Goal: Task Accomplishment & Management: Manage account settings

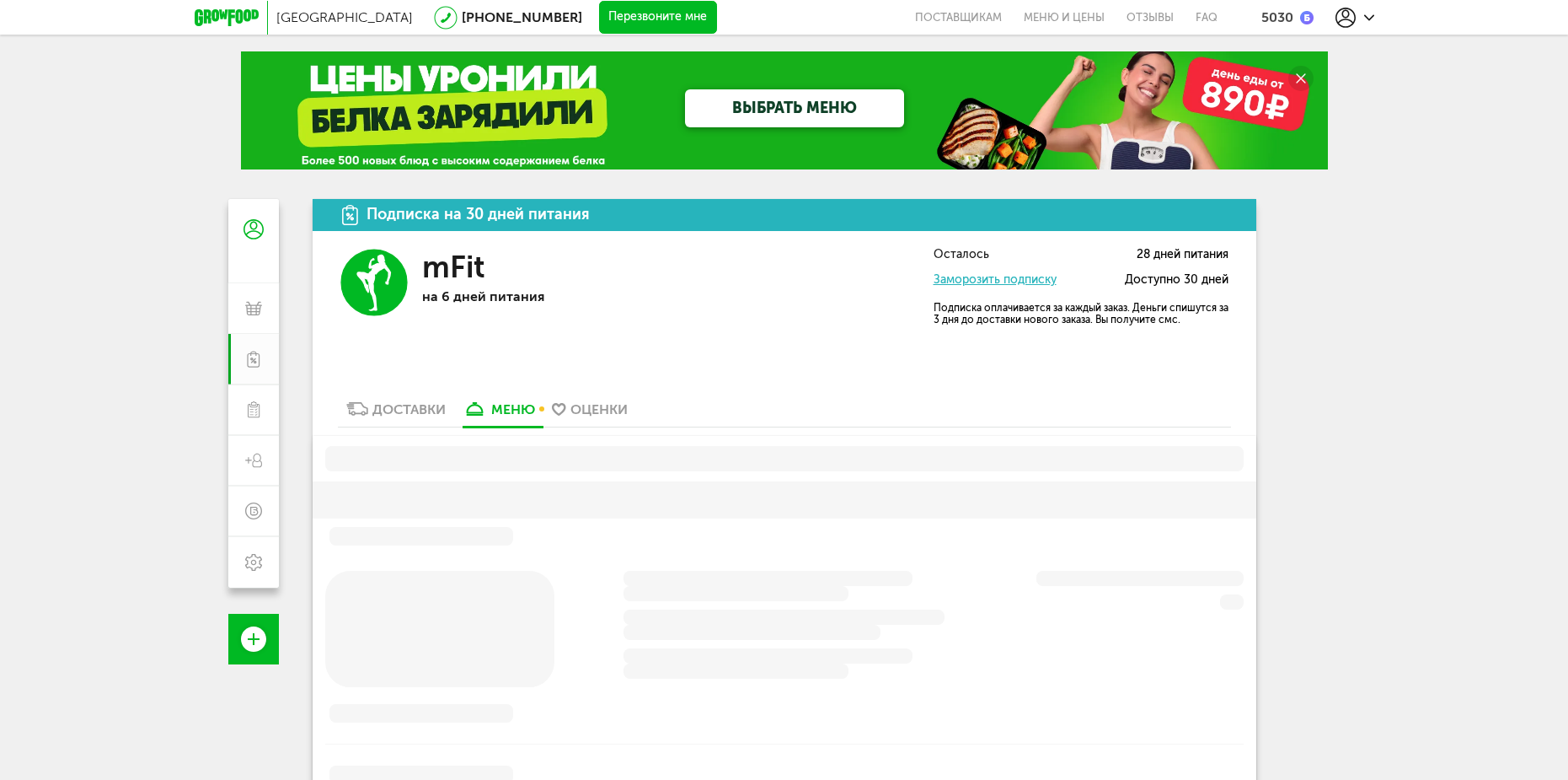
click at [1354, 11] on icon at bounding box center [1345, 17] width 20 height 20
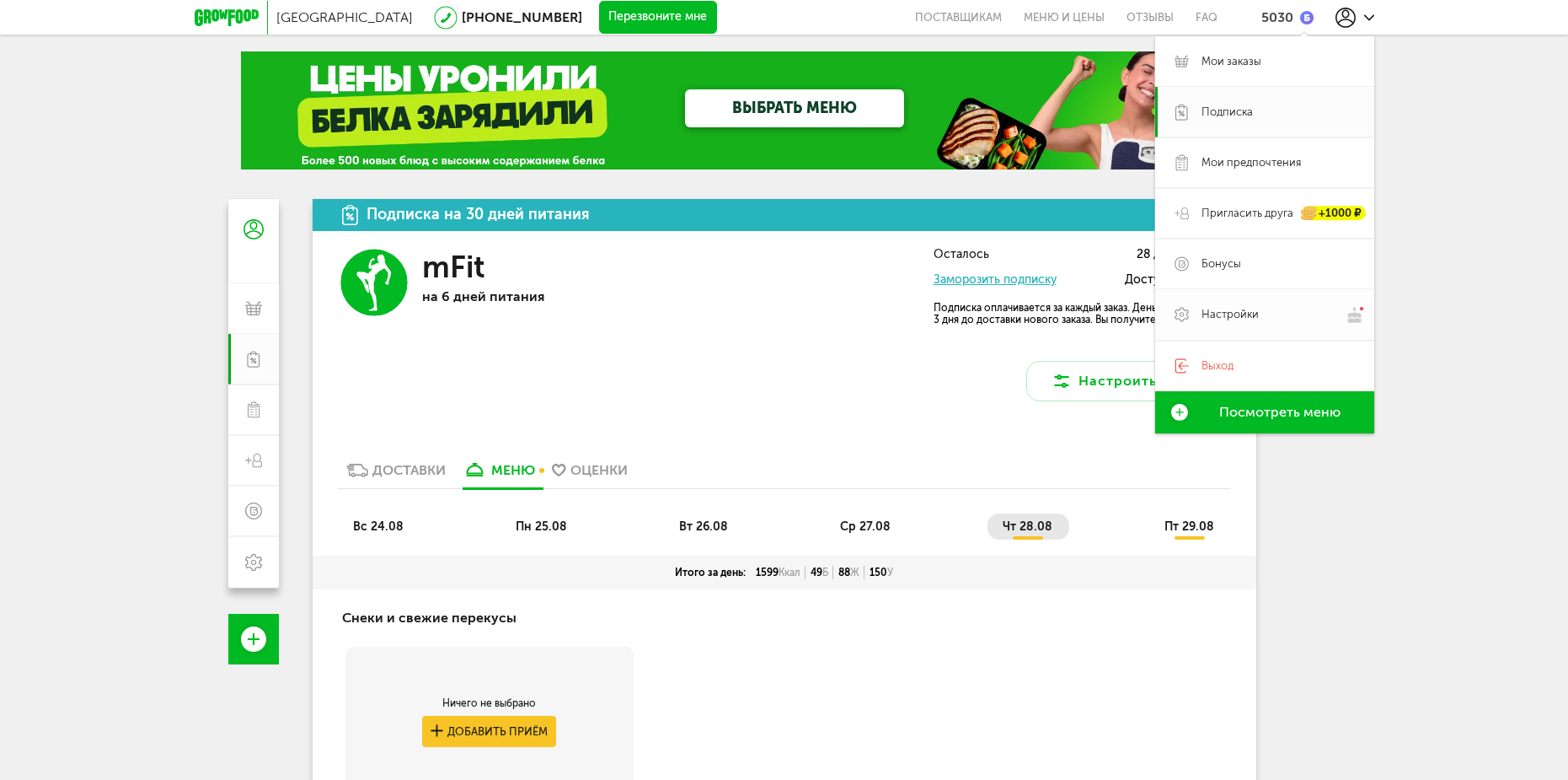
click at [1233, 311] on span "Настройки" at bounding box center [1230, 314] width 58 height 15
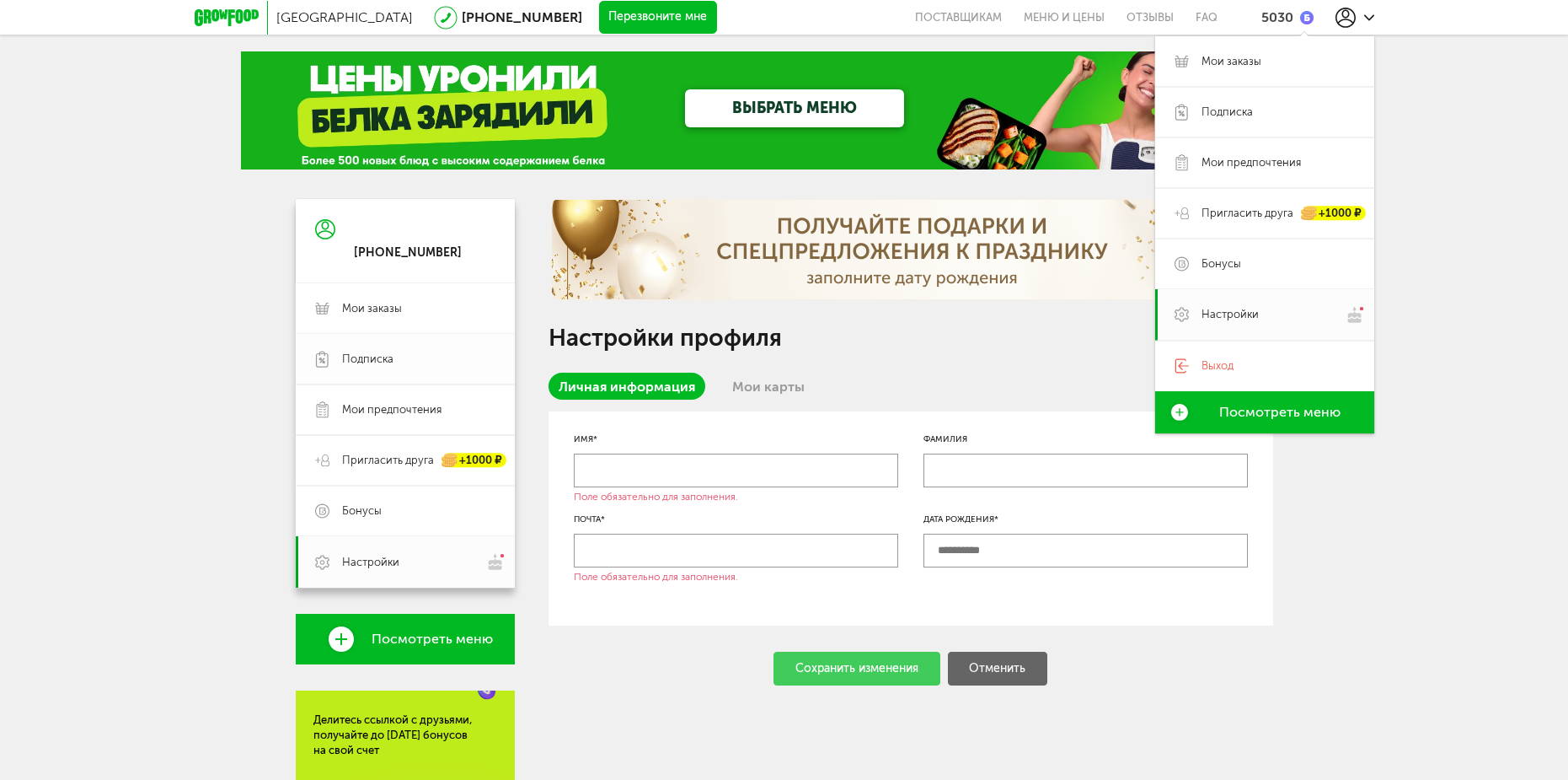
click at [368, 356] on span "Подписка" at bounding box center [368, 358] width 52 height 15
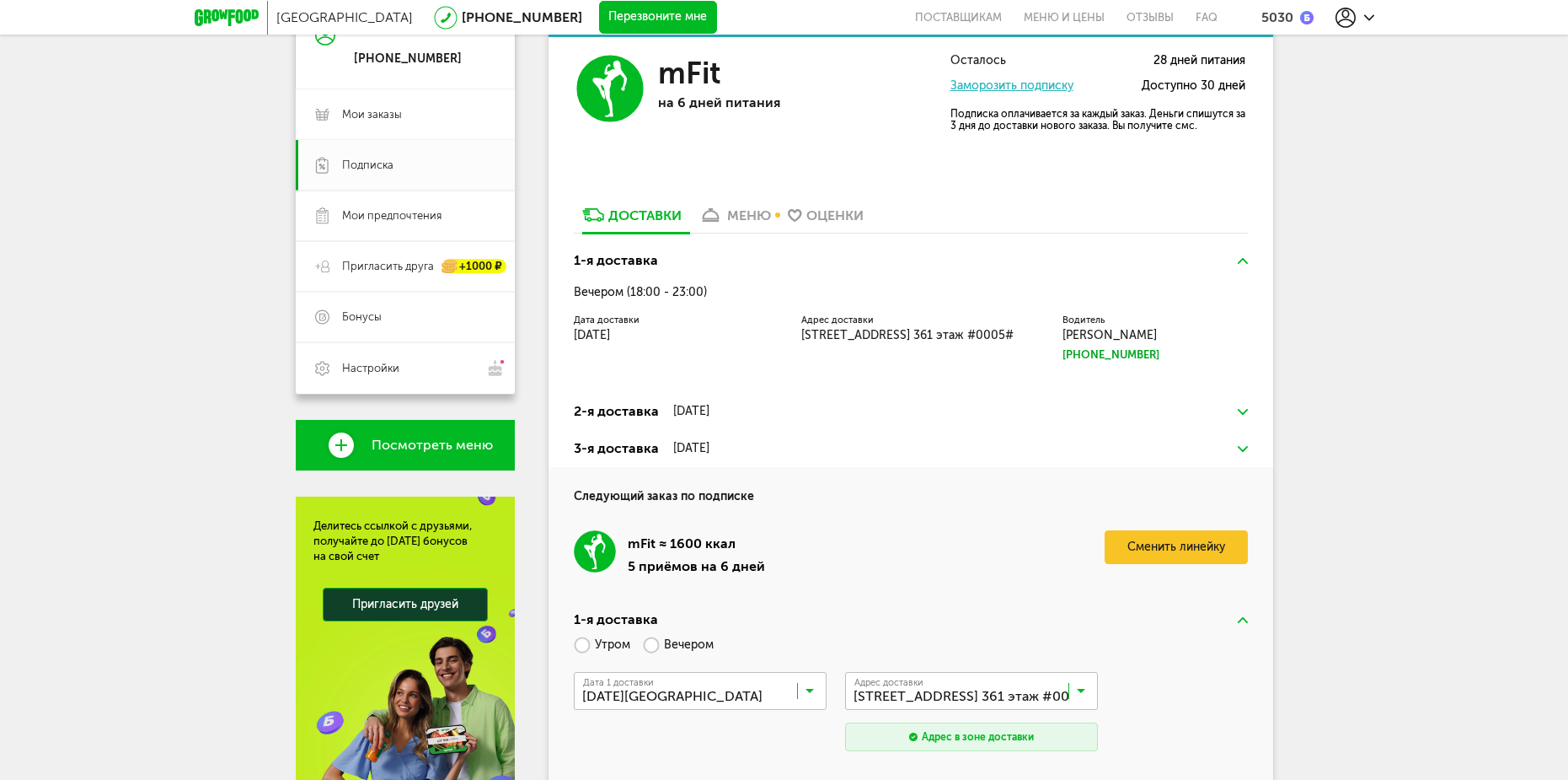
scroll to position [183, 0]
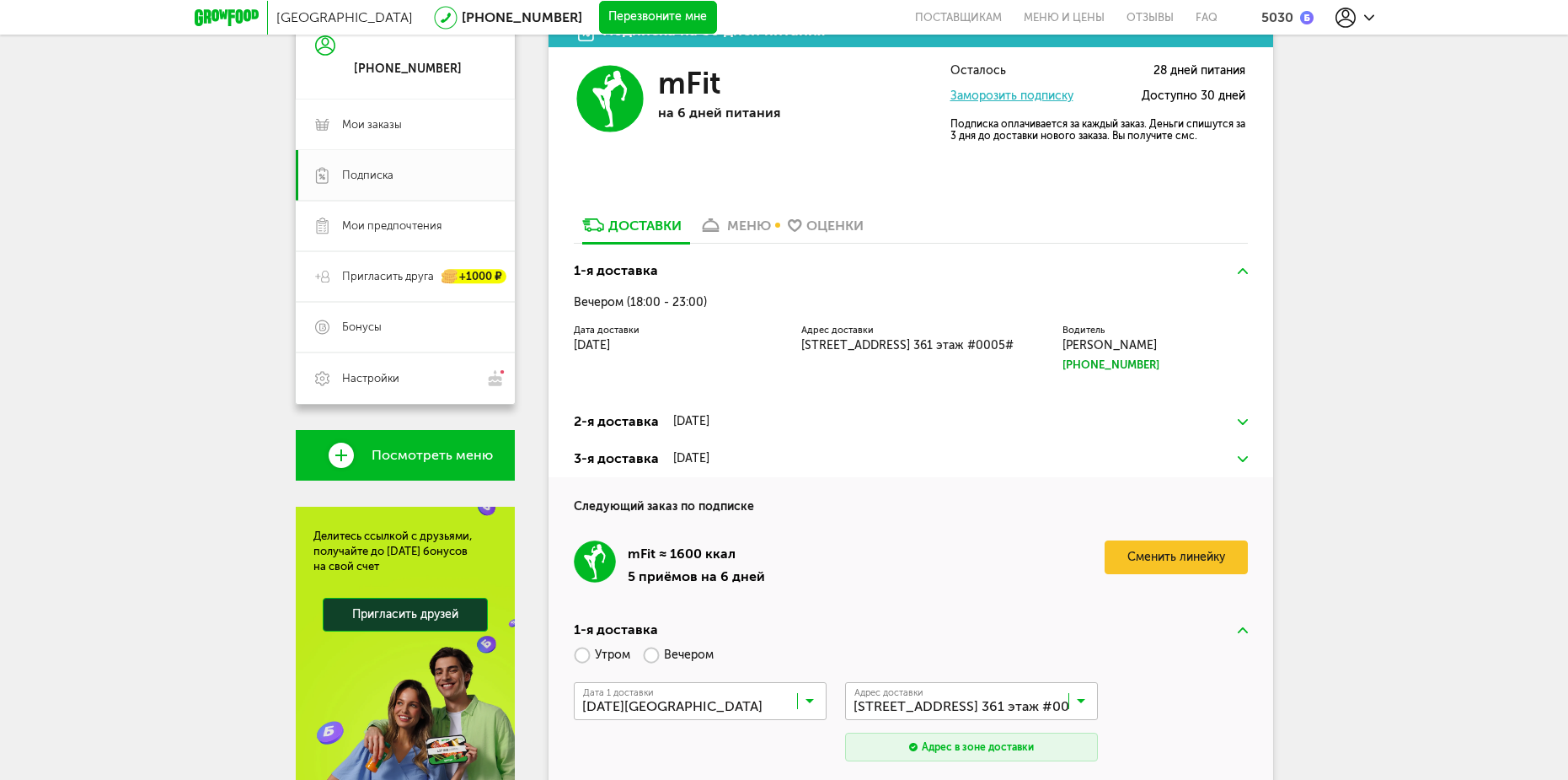
click at [769, 215] on div "Подписка на 30 дней питания mFit на 6 дней питания Осталось 28 дней питания Зам…" at bounding box center [911, 405] width 725 height 782
click at [974, 93] on link "Заморозить подписку" at bounding box center [1012, 95] width 123 height 14
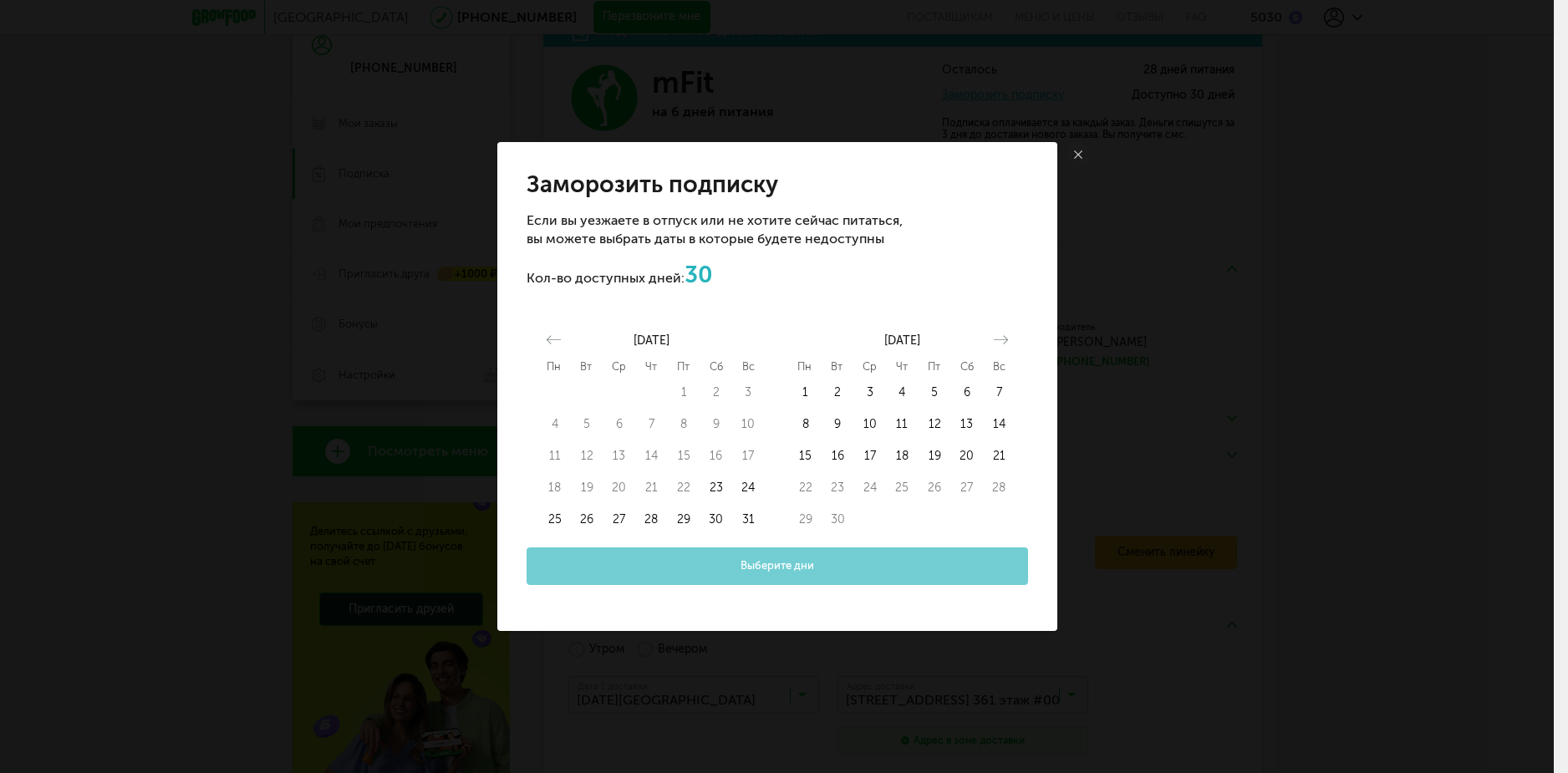
click at [1083, 153] on link at bounding box center [1078, 154] width 25 height 25
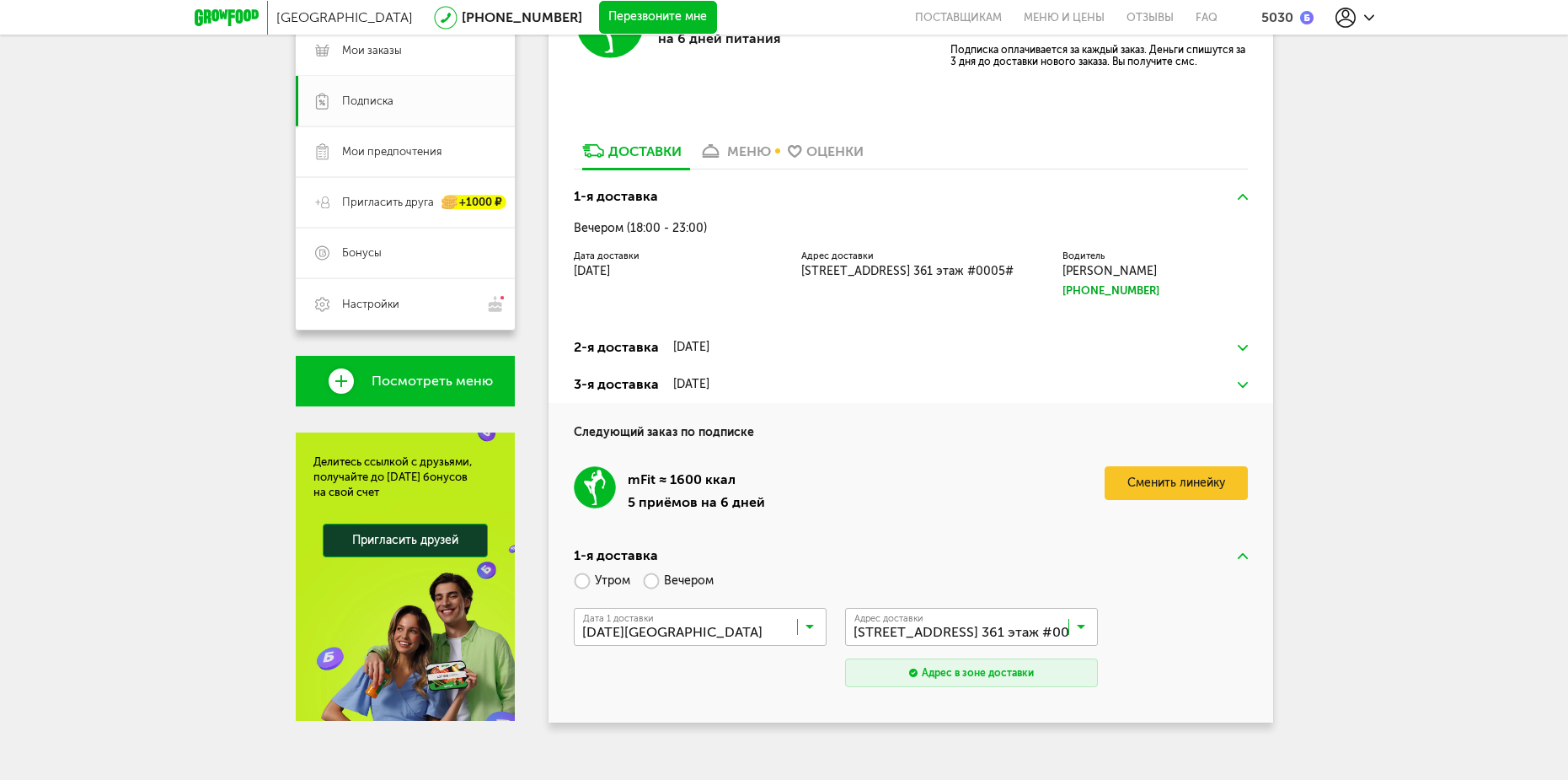
scroll to position [268, 0]
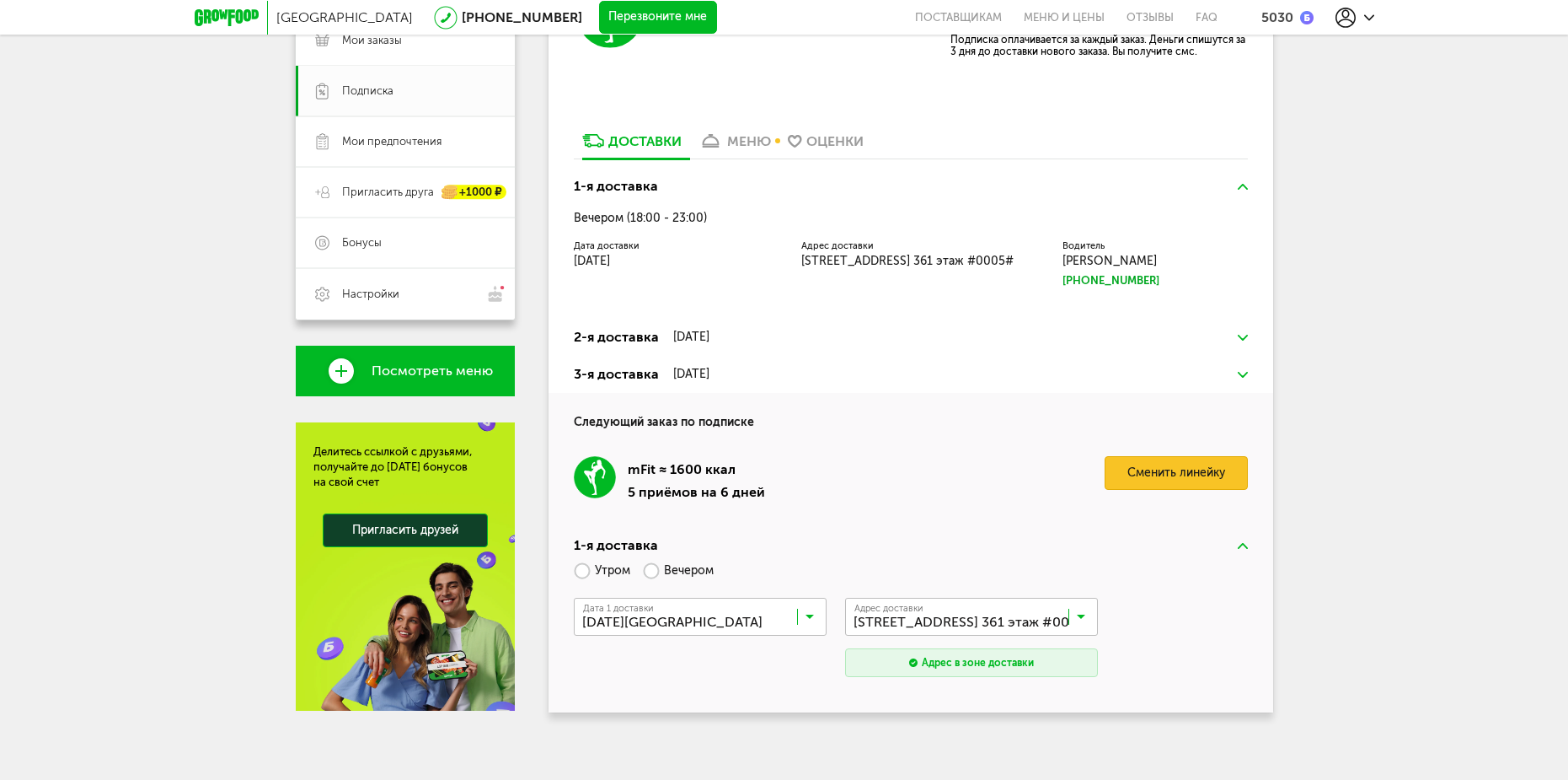
click at [1120, 472] on link "Сменить линейку" at bounding box center [1176, 473] width 143 height 34
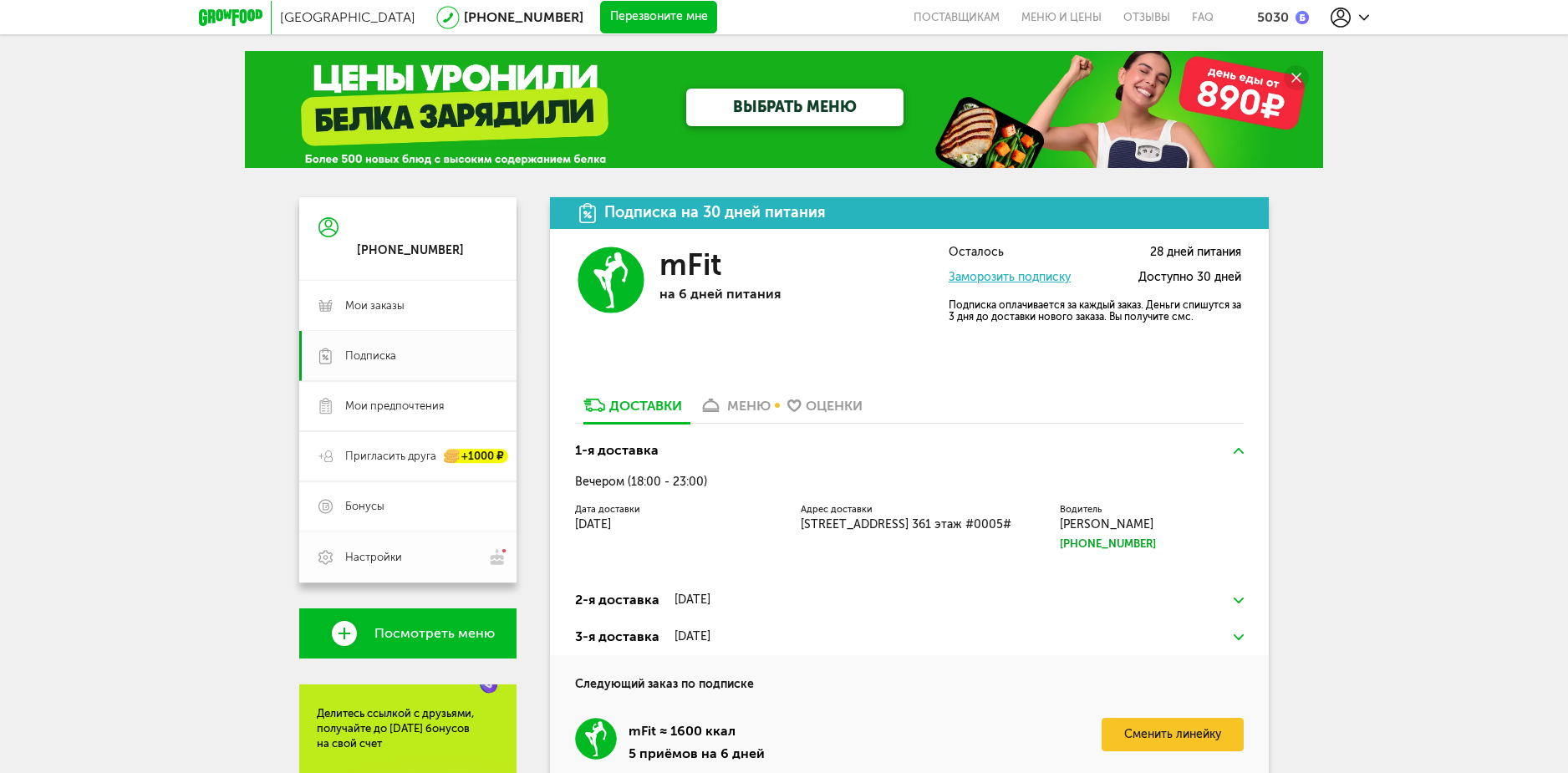
click at [393, 551] on span "Настройки" at bounding box center [374, 557] width 57 height 15
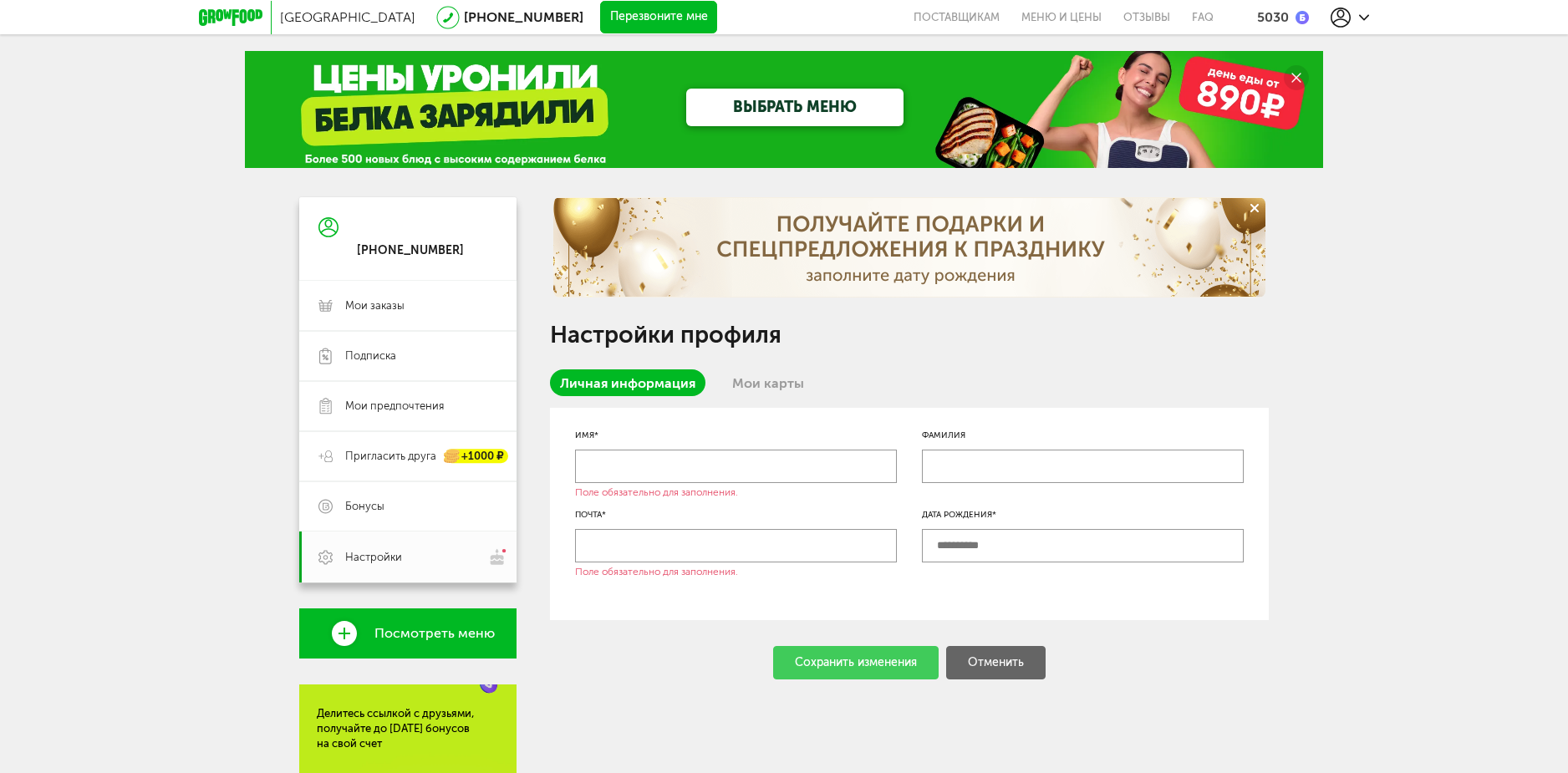
click at [1357, 11] on div at bounding box center [1349, 17] width 38 height 20
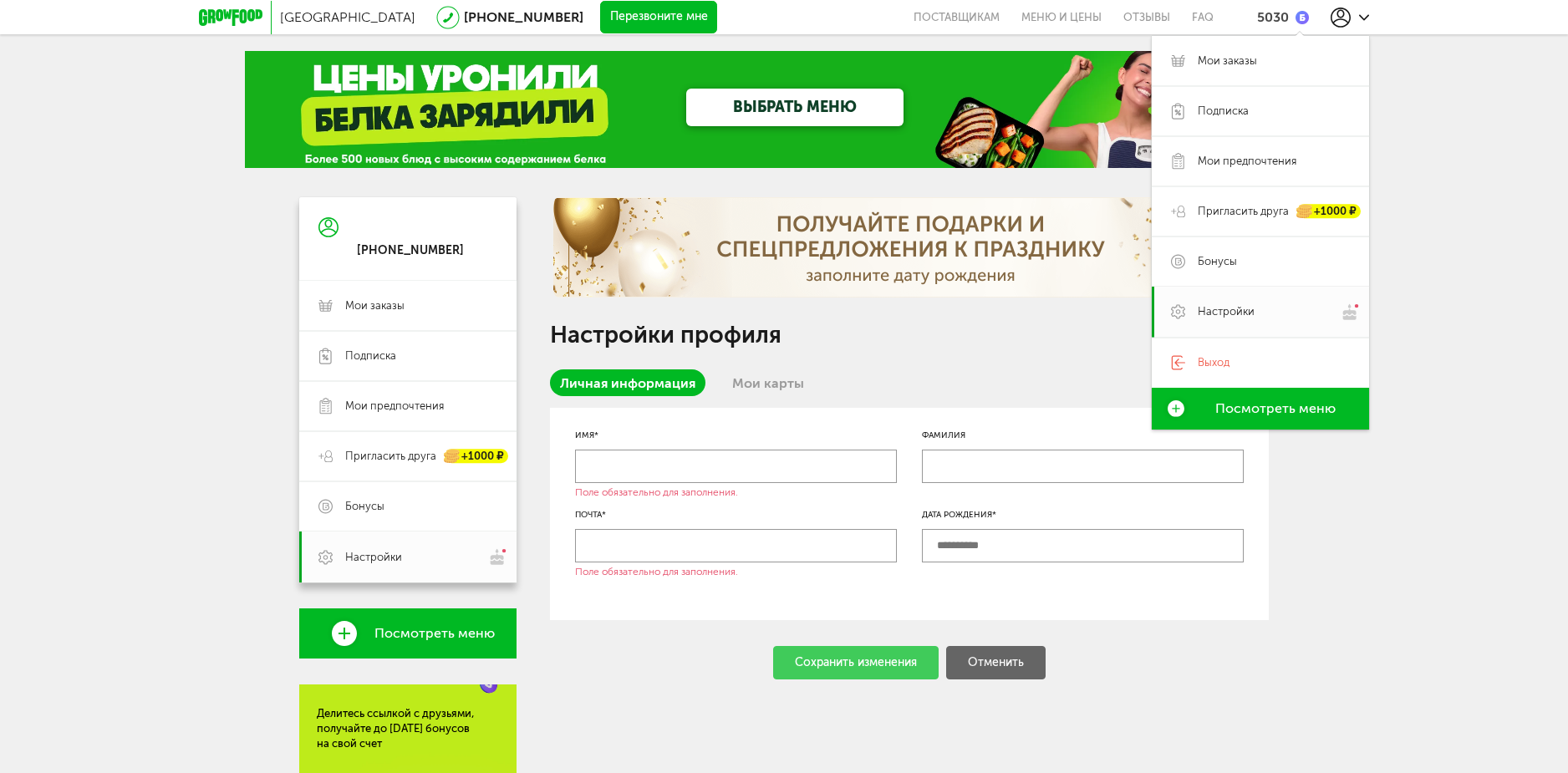
click at [576, 646] on div "Сохранить изменения Отменить" at bounding box center [909, 662] width 719 height 34
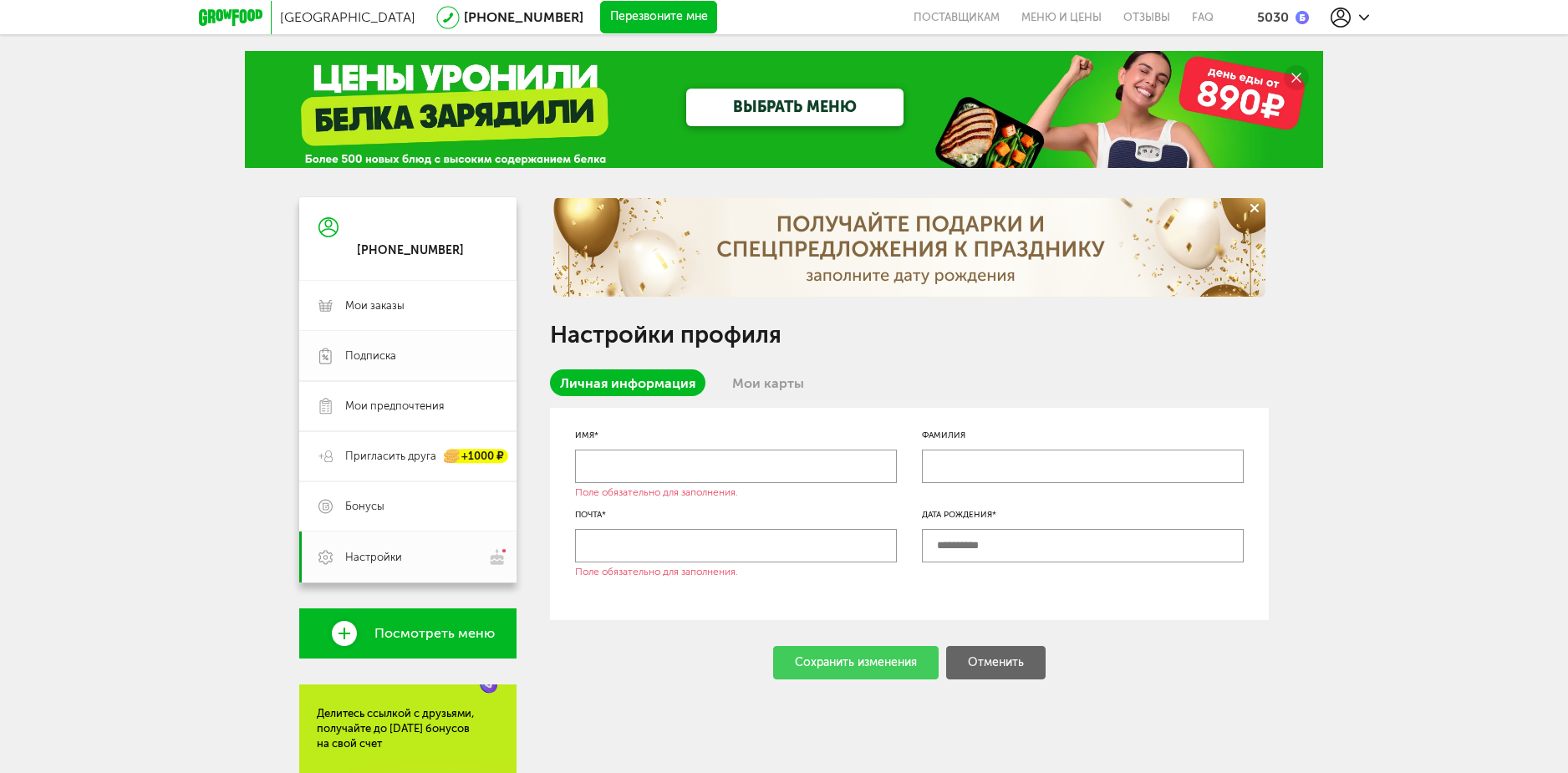
click at [395, 353] on span "Подписка" at bounding box center [371, 355] width 51 height 15
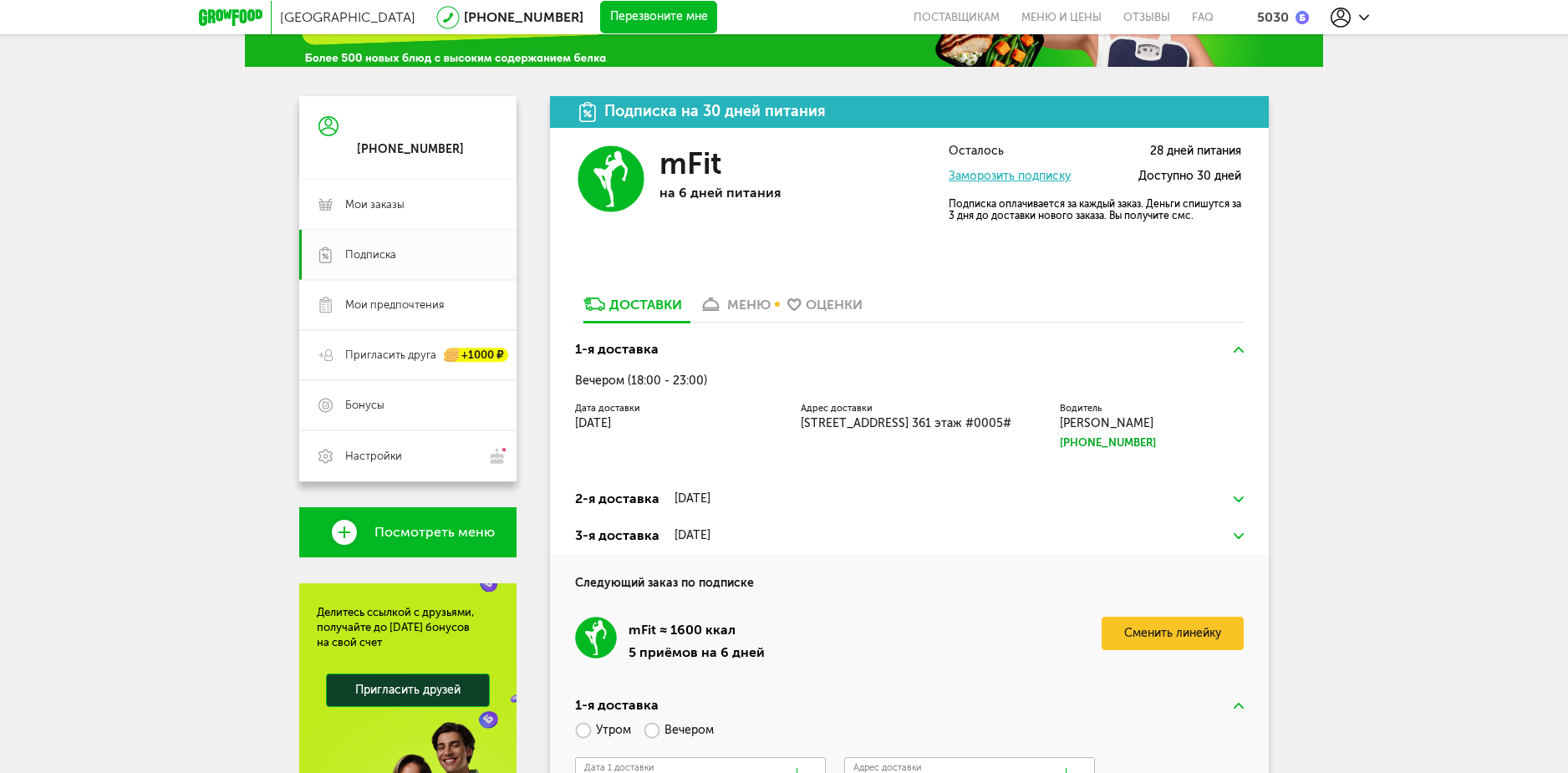
scroll to position [99, 0]
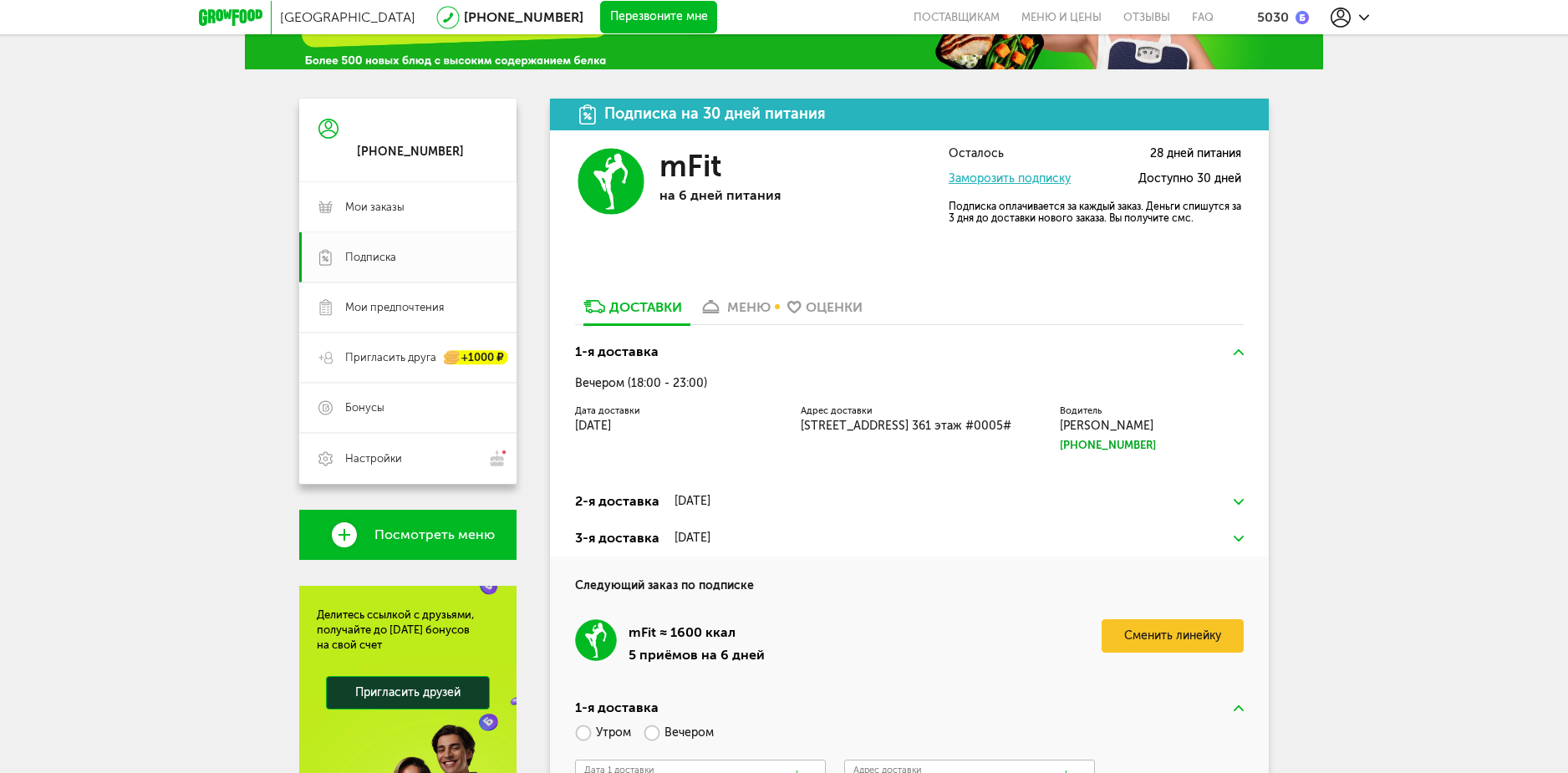
click at [1235, 533] on h3 "3-я доставка [DATE]" at bounding box center [909, 538] width 668 height 20
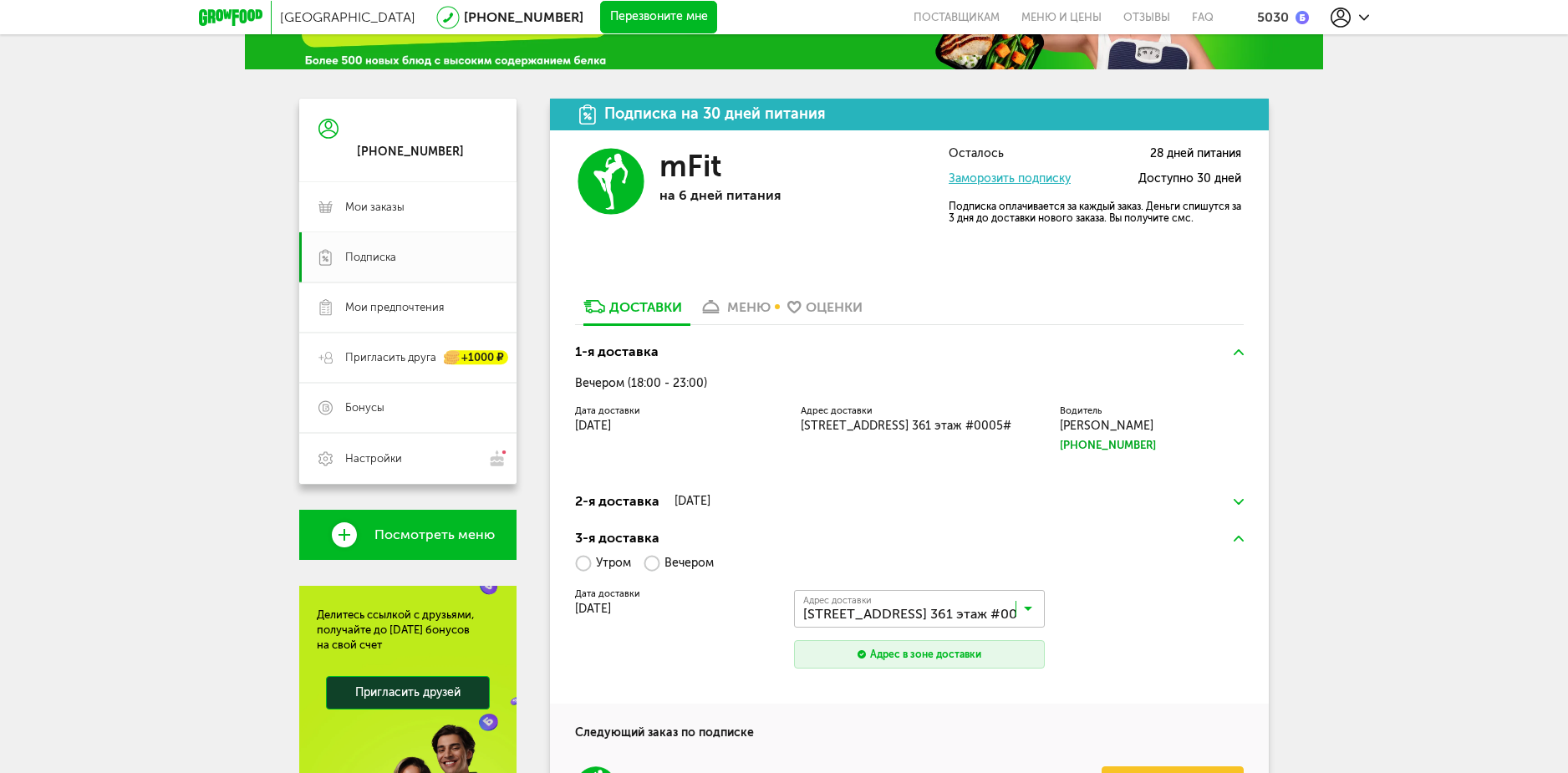
click at [1237, 538] on img at bounding box center [1239, 538] width 10 height 6
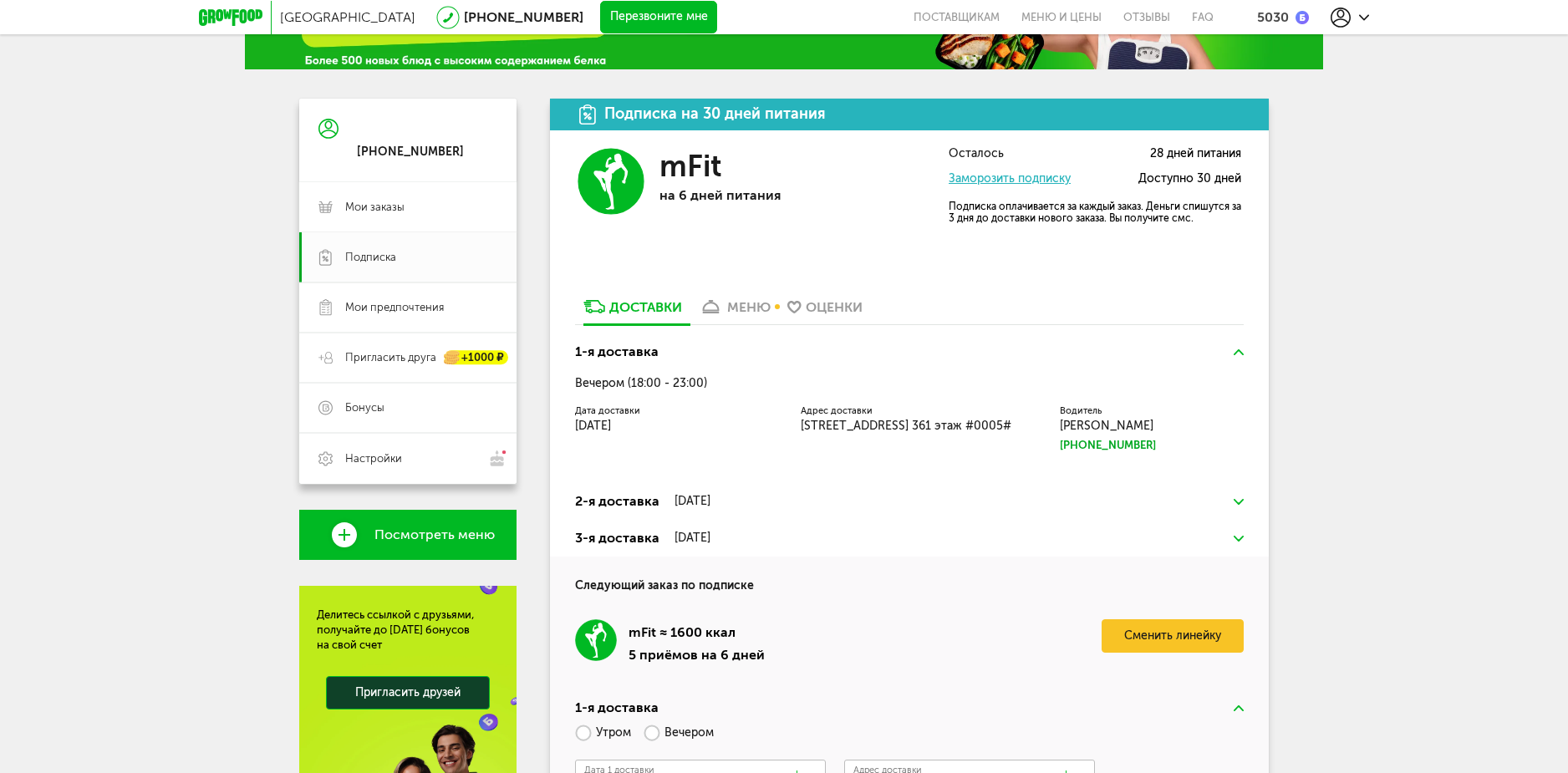
scroll to position [15, 0]
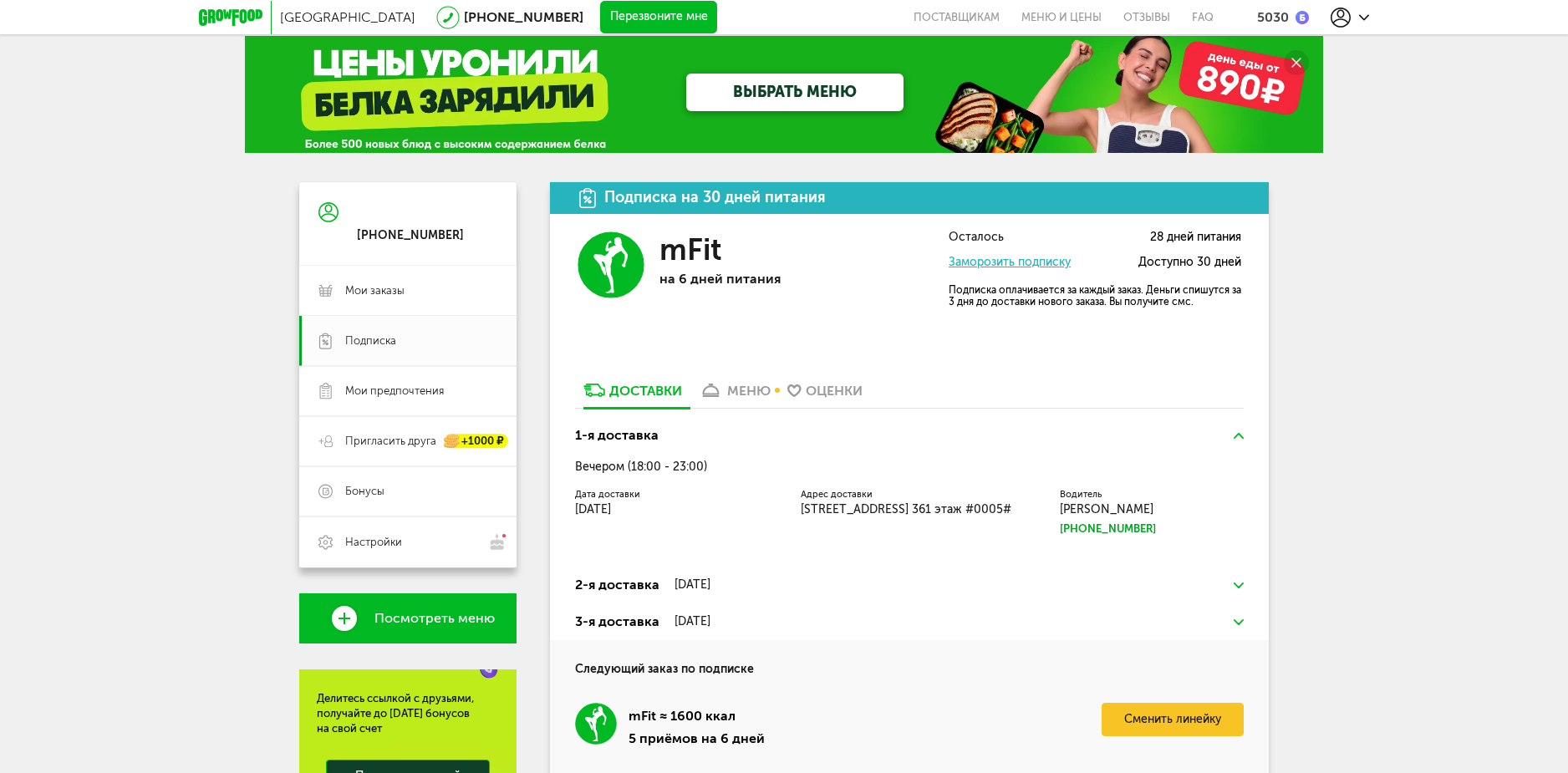
click at [357, 204] on div at bounding box center [410, 211] width 107 height 16
click at [338, 209] on use at bounding box center [328, 212] width 20 height 20
click at [324, 211] on icon at bounding box center [328, 212] width 20 height 126
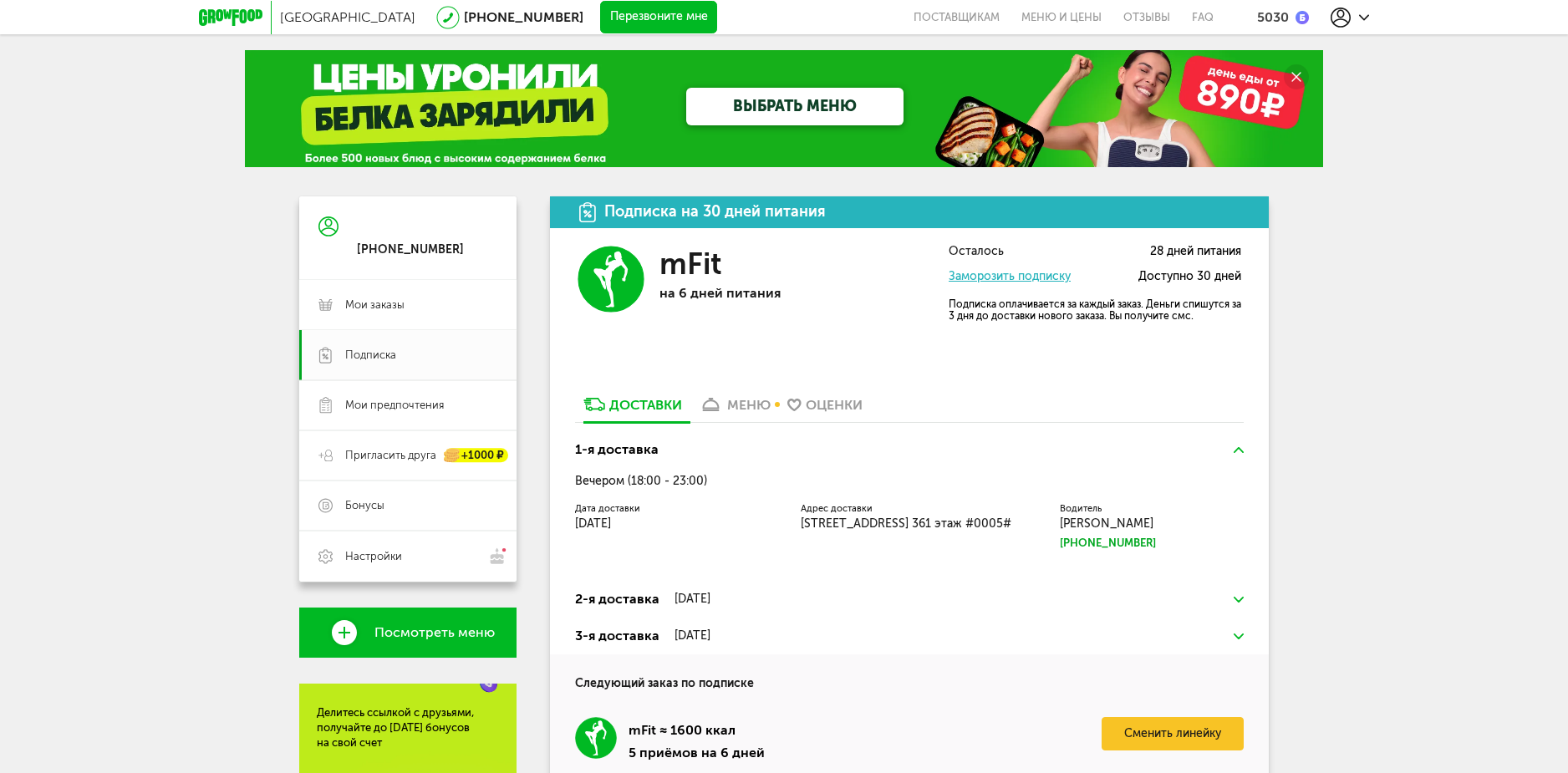
scroll to position [0, 0]
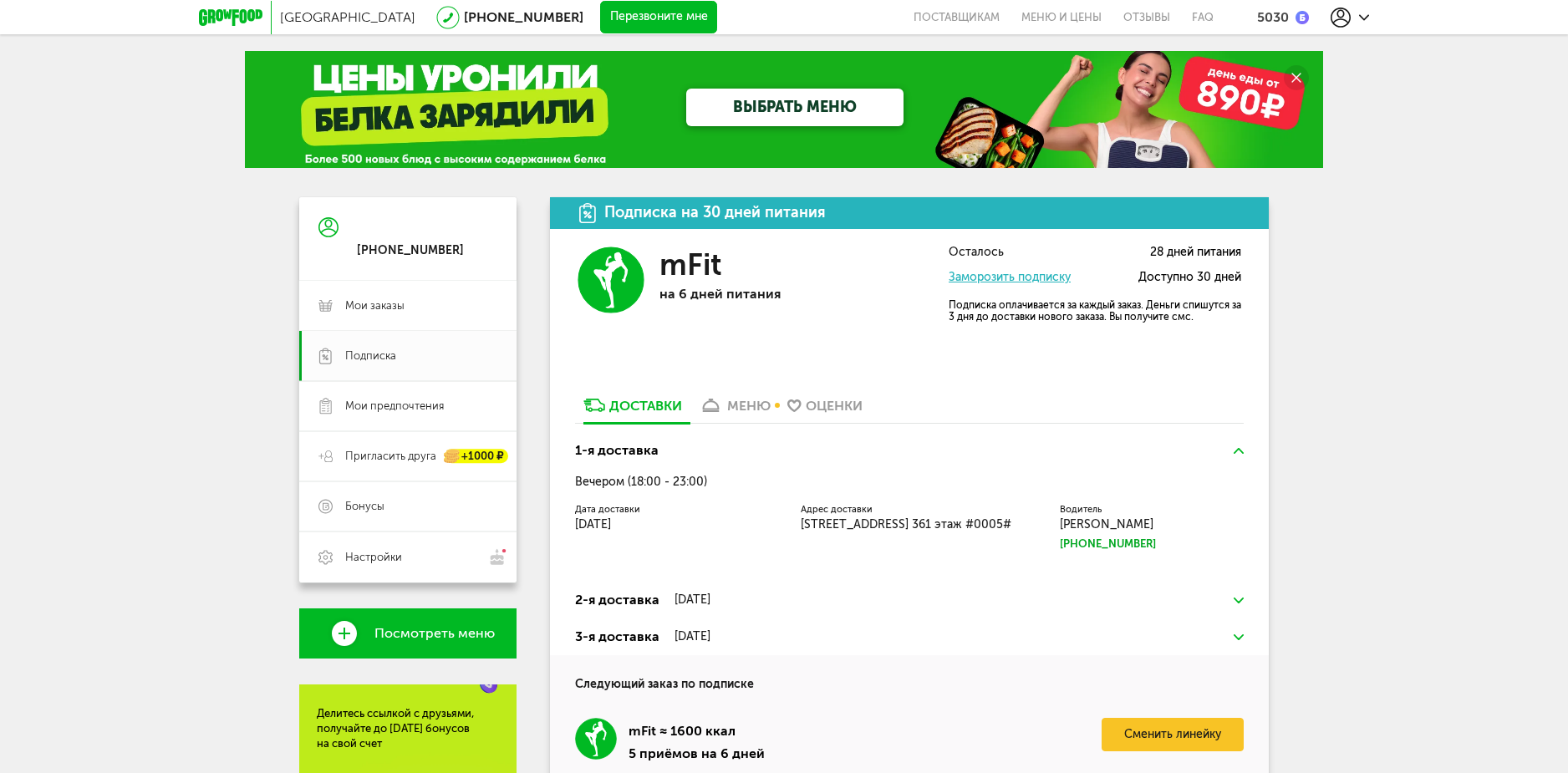
click at [1358, 14] on div at bounding box center [1349, 17] width 38 height 20
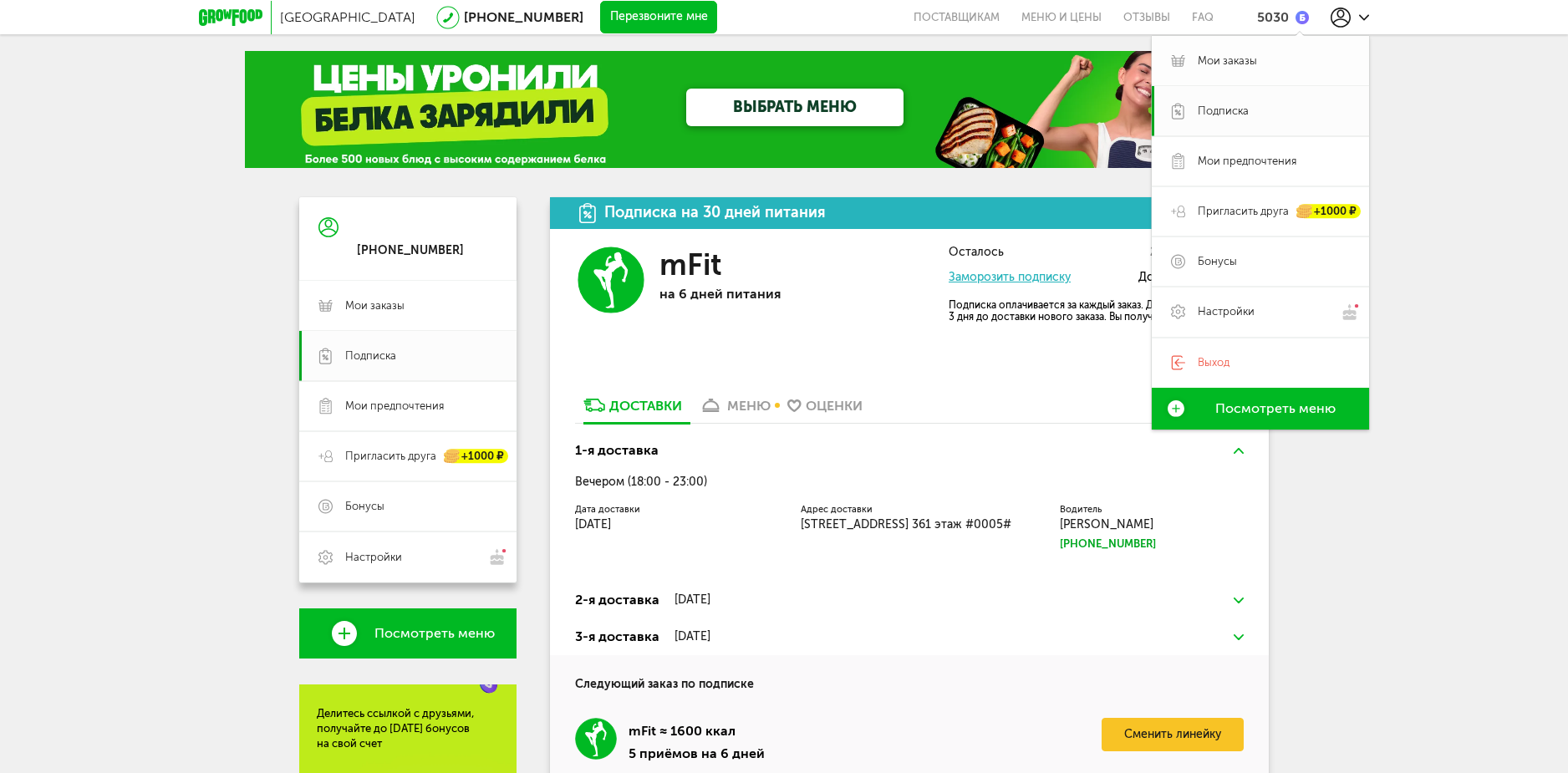
click at [1238, 68] on span "Мои заказы" at bounding box center [1227, 61] width 60 height 15
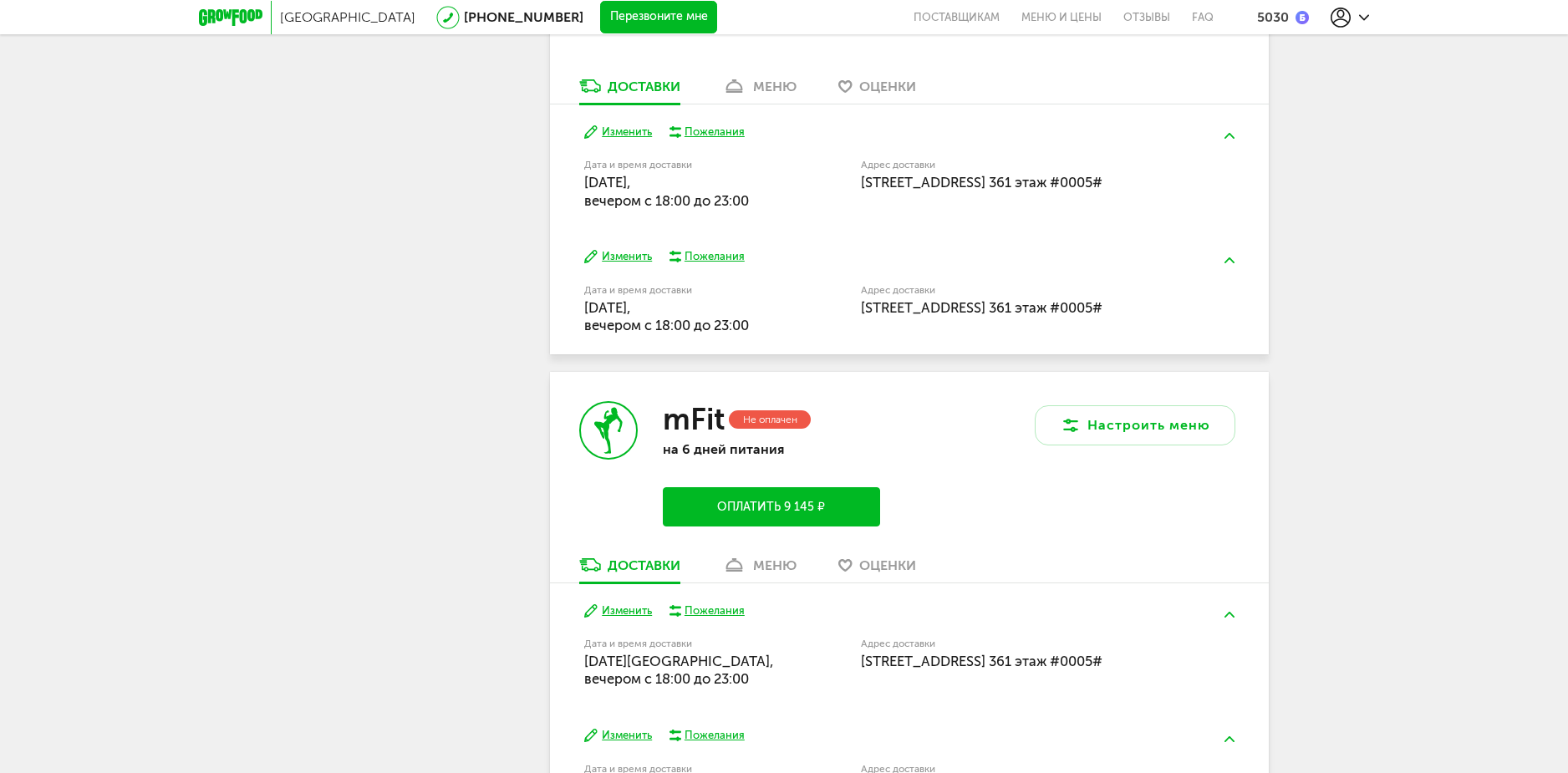
scroll to position [668, 0]
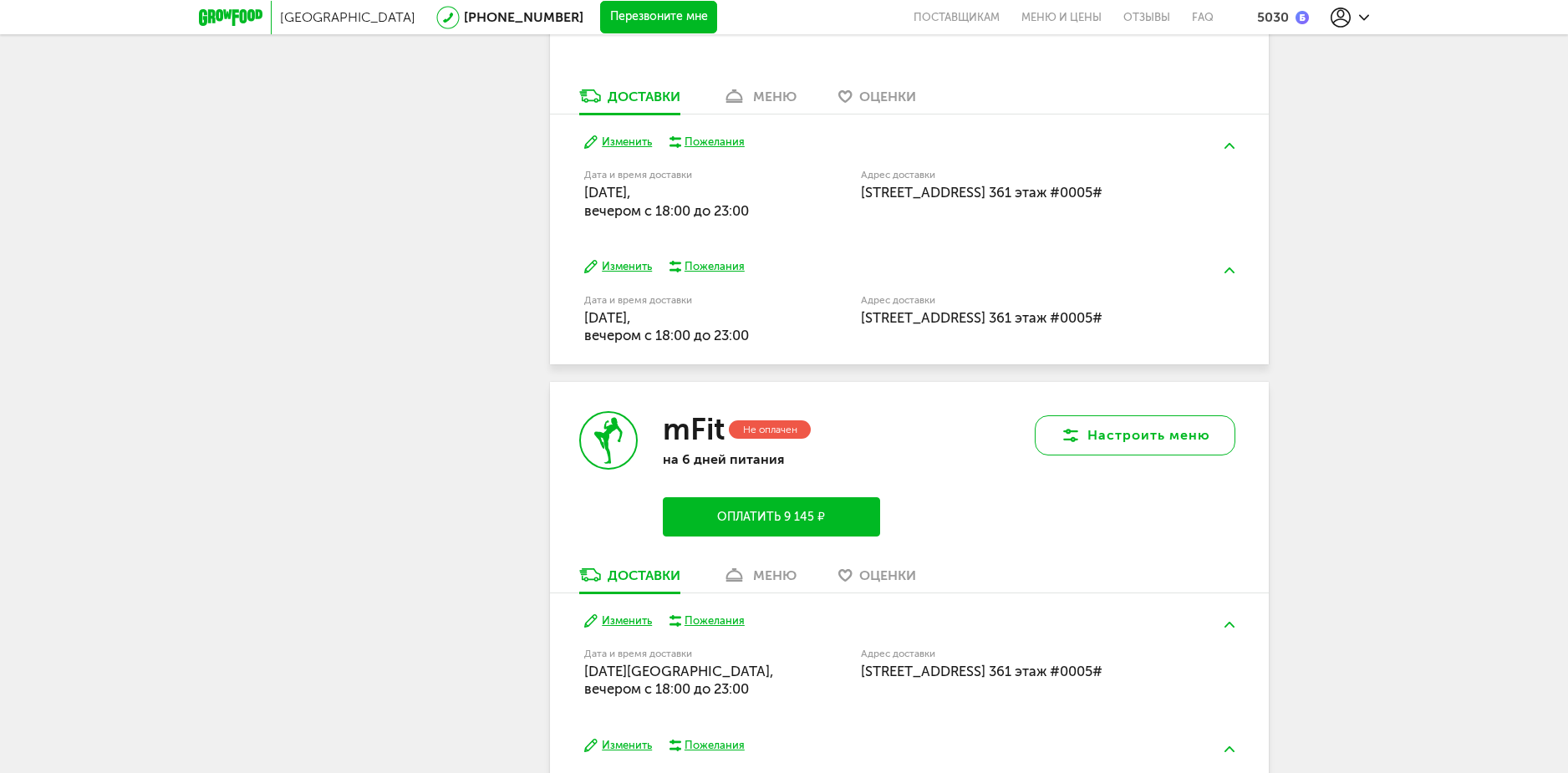
click at [1114, 430] on button "Настроить меню" at bounding box center [1135, 435] width 201 height 40
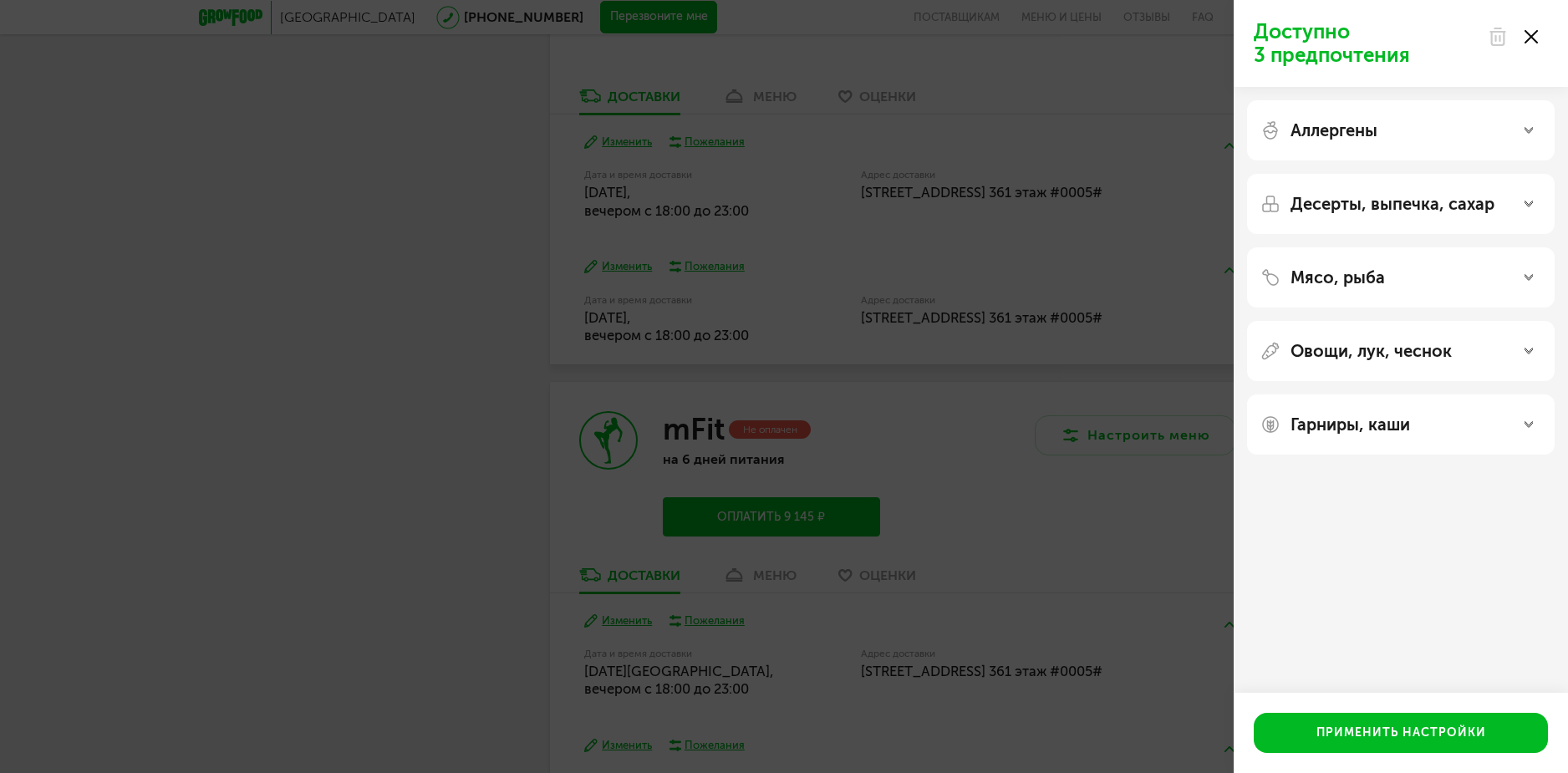
click at [1497, 35] on use at bounding box center [1497, 36] width 14 height 16
click at [1534, 38] on icon at bounding box center [1530, 36] width 13 height 13
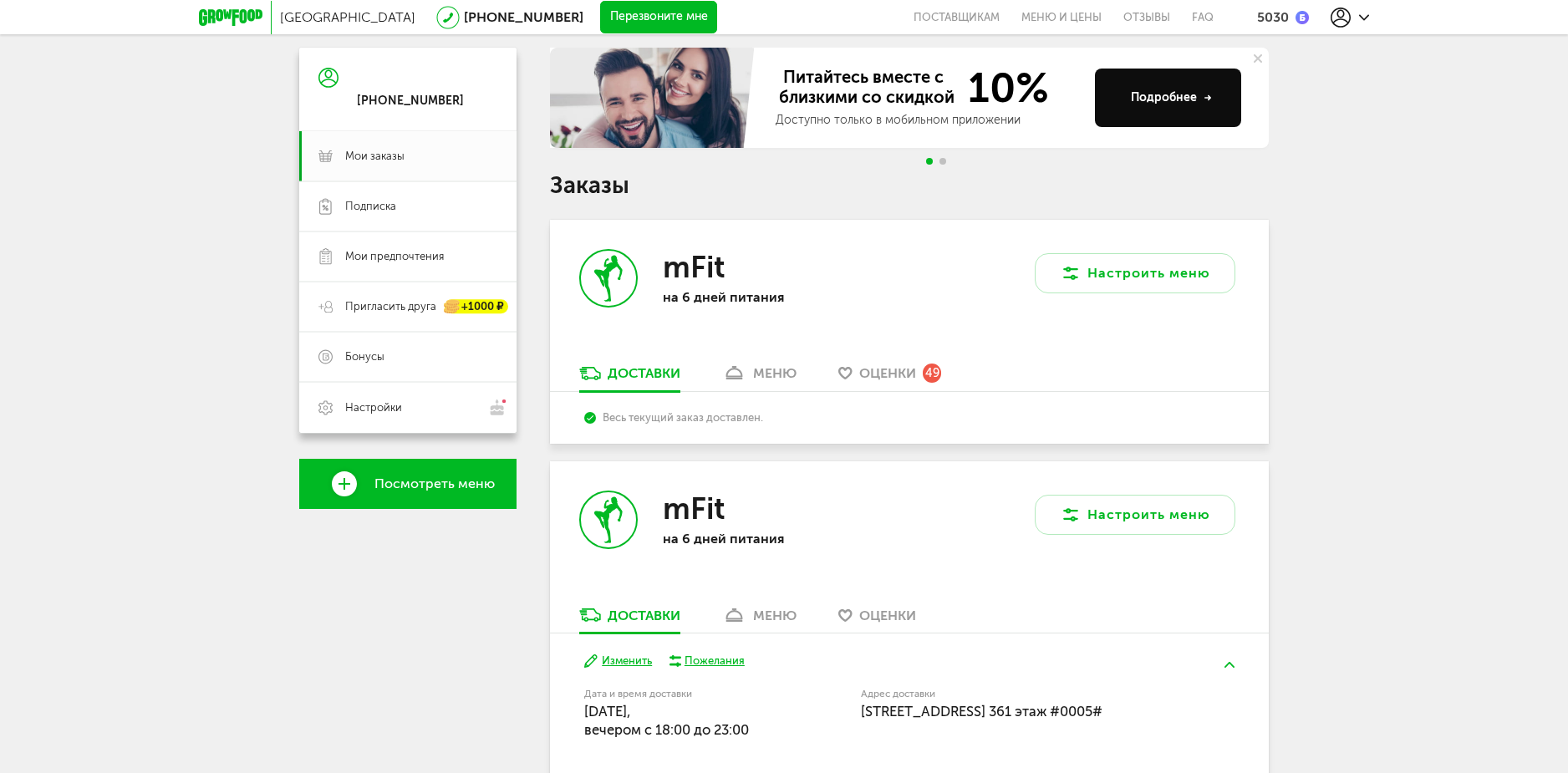
scroll to position [0, 0]
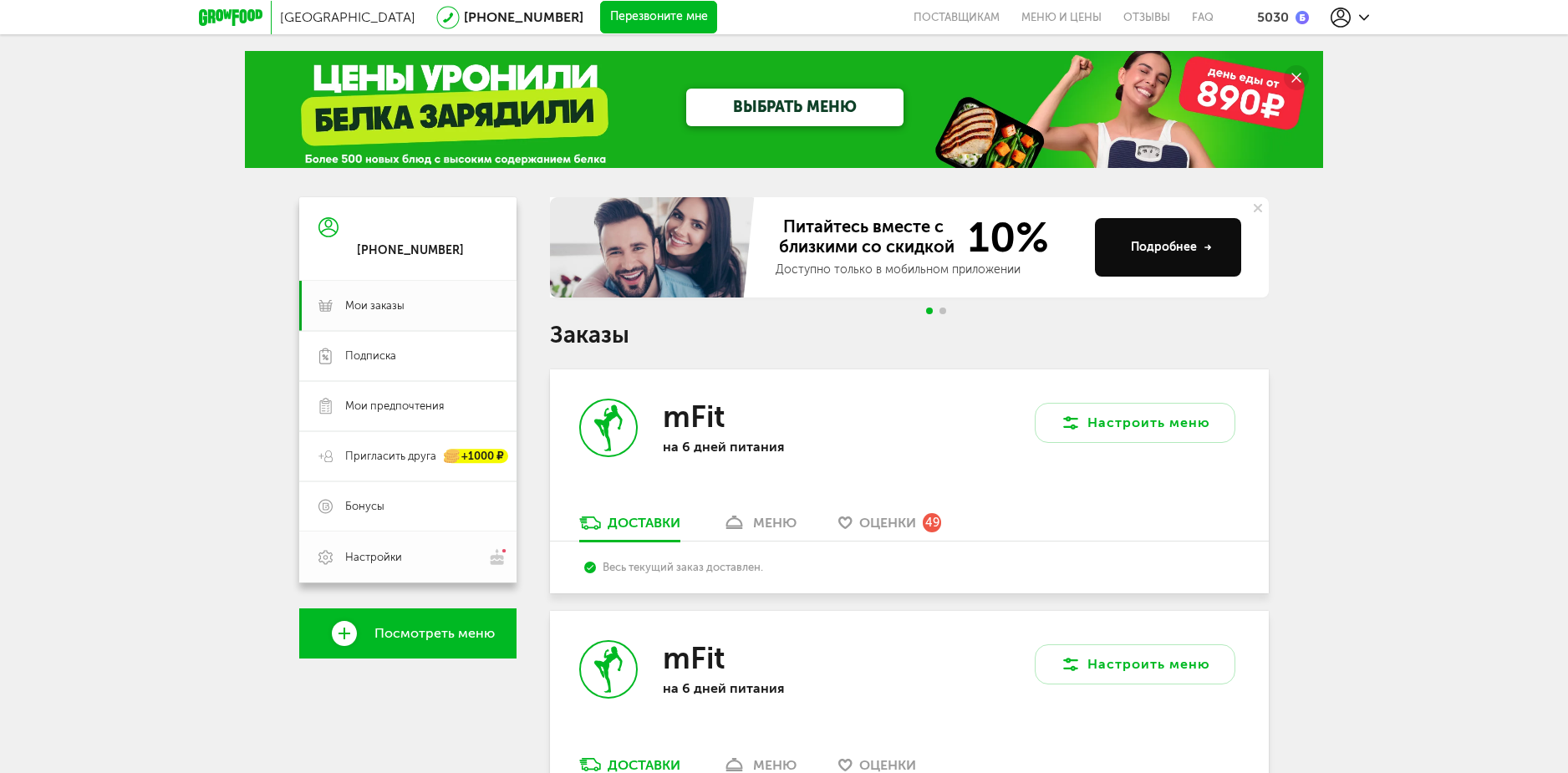
click at [393, 546] on link "Настройки" at bounding box center [408, 557] width 217 height 51
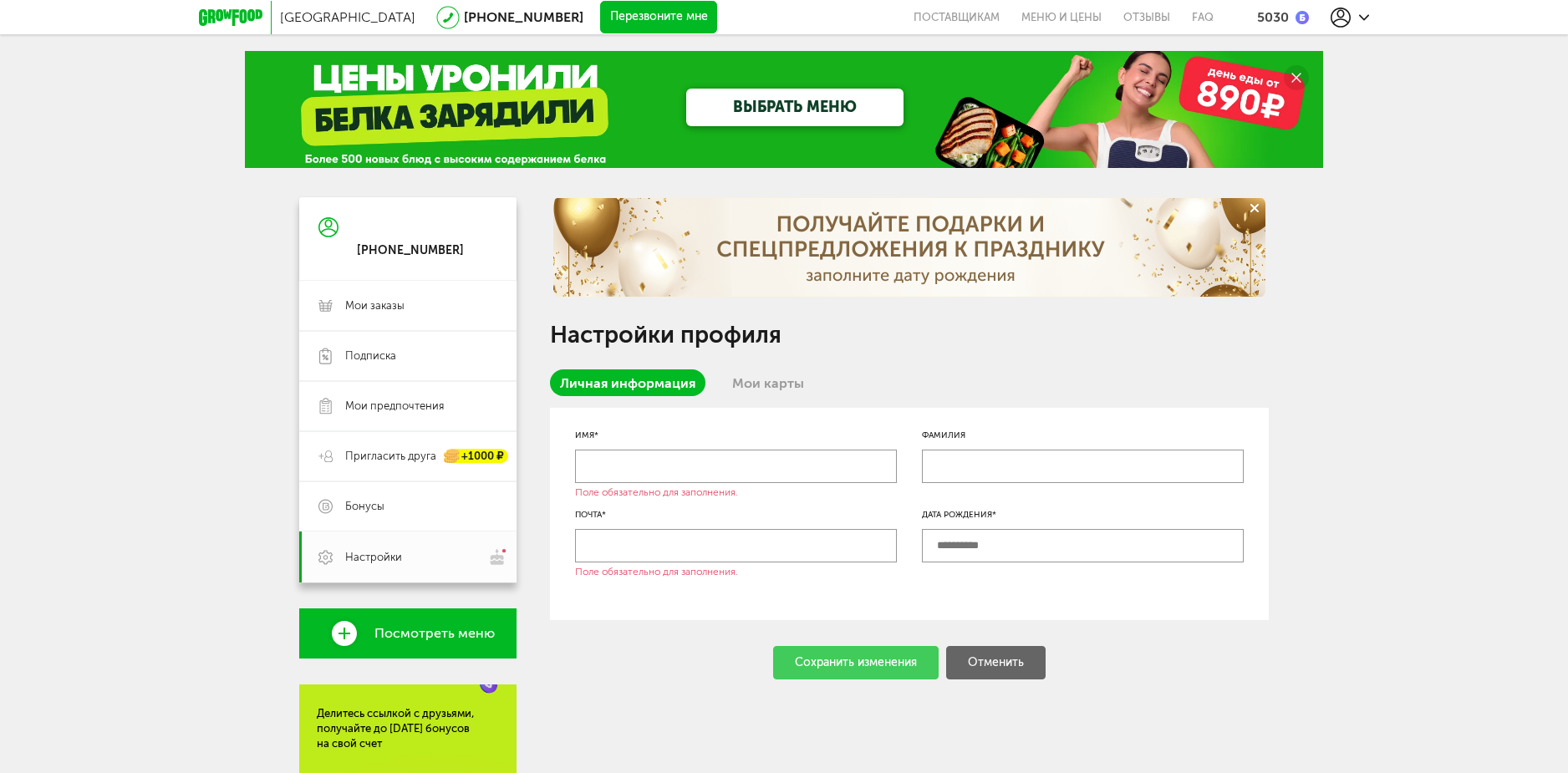
click at [768, 375] on link "Мои карты" at bounding box center [768, 383] width 92 height 27
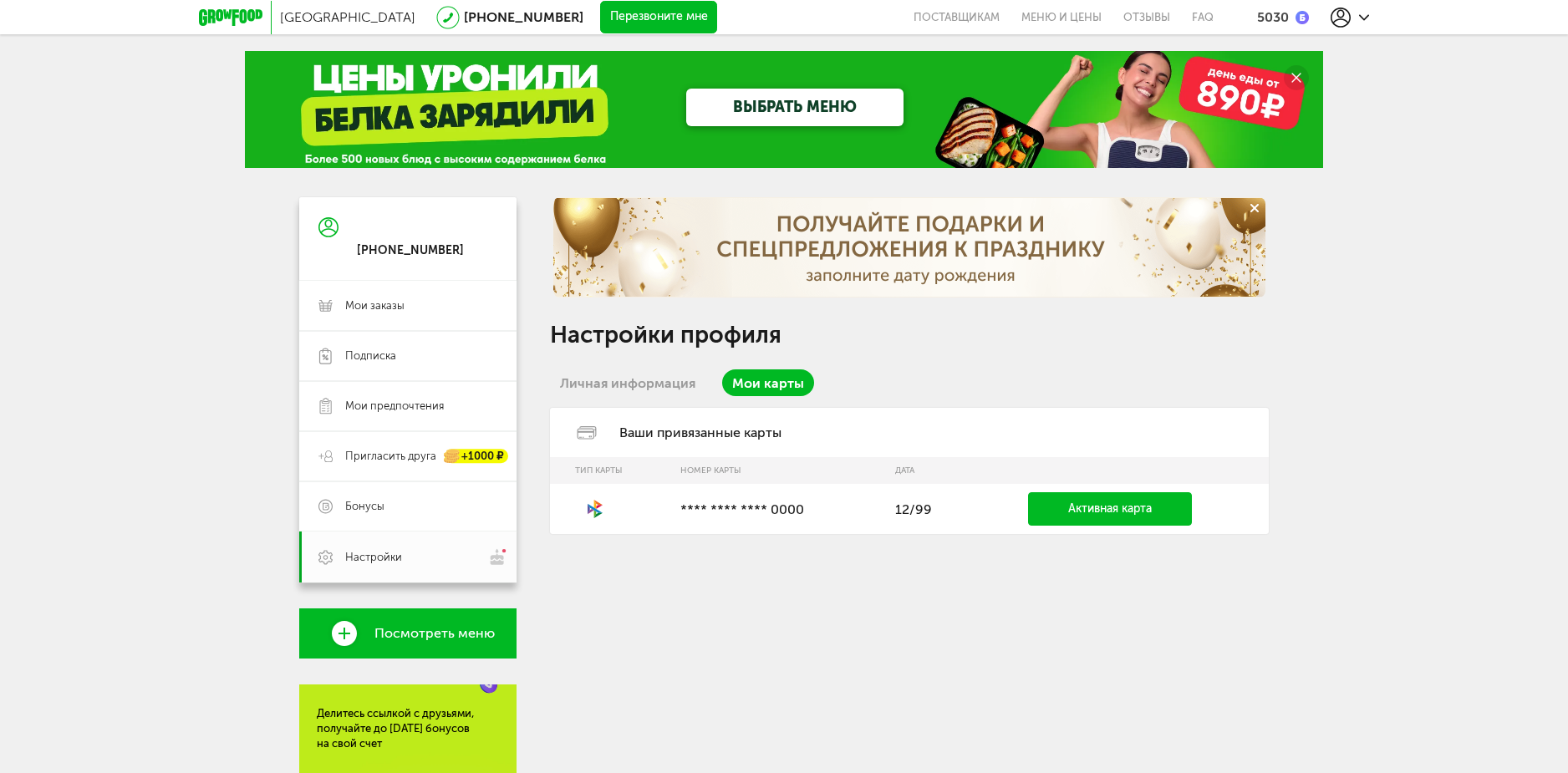
click at [1041, 512] on link "Активная карта" at bounding box center [1109, 508] width 164 height 34
click at [584, 386] on link "Личная информация" at bounding box center [628, 383] width 156 height 27
